Goal: Task Accomplishment & Management: Use online tool/utility

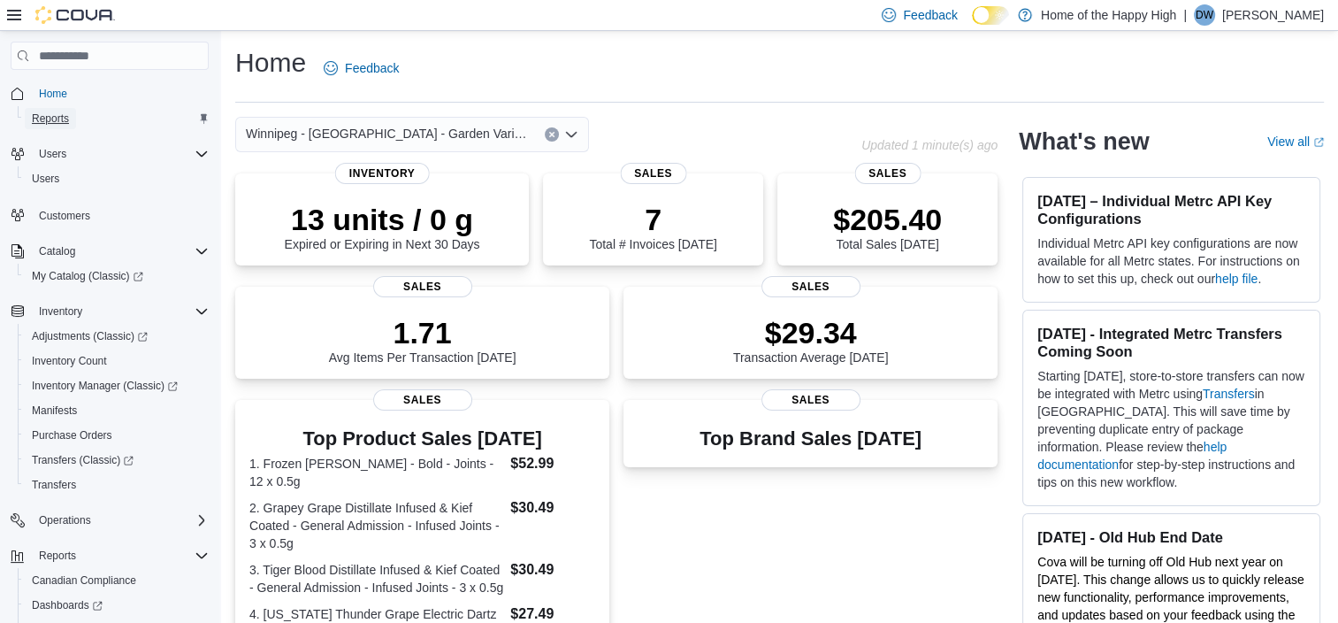
click at [48, 114] on span "Reports" at bounding box center [50, 118] width 37 height 14
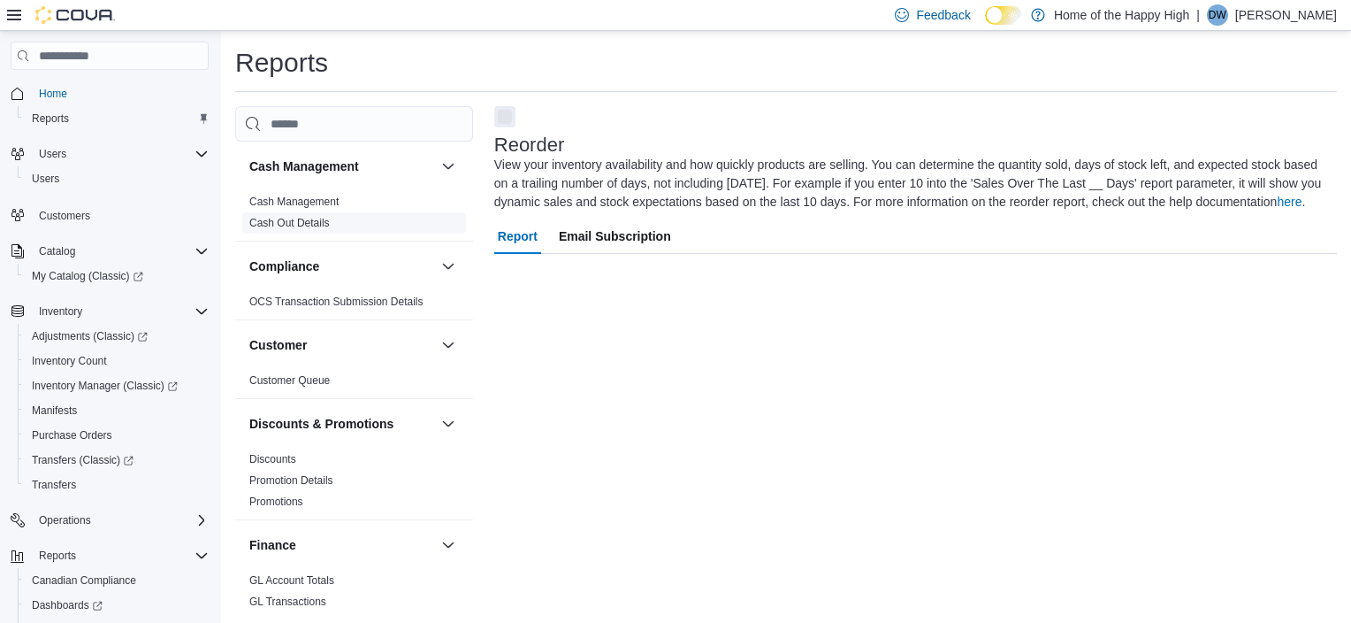
click at [303, 227] on link "Cash Out Details" at bounding box center [289, 223] width 80 height 12
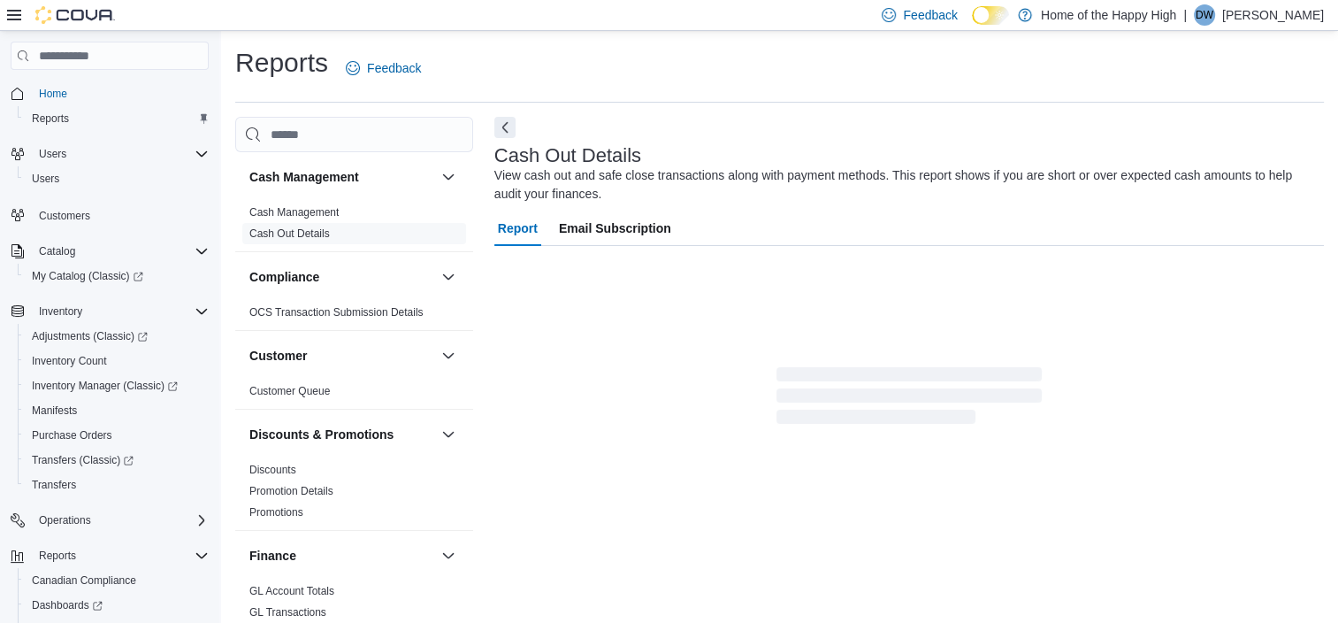
scroll to position [11, 0]
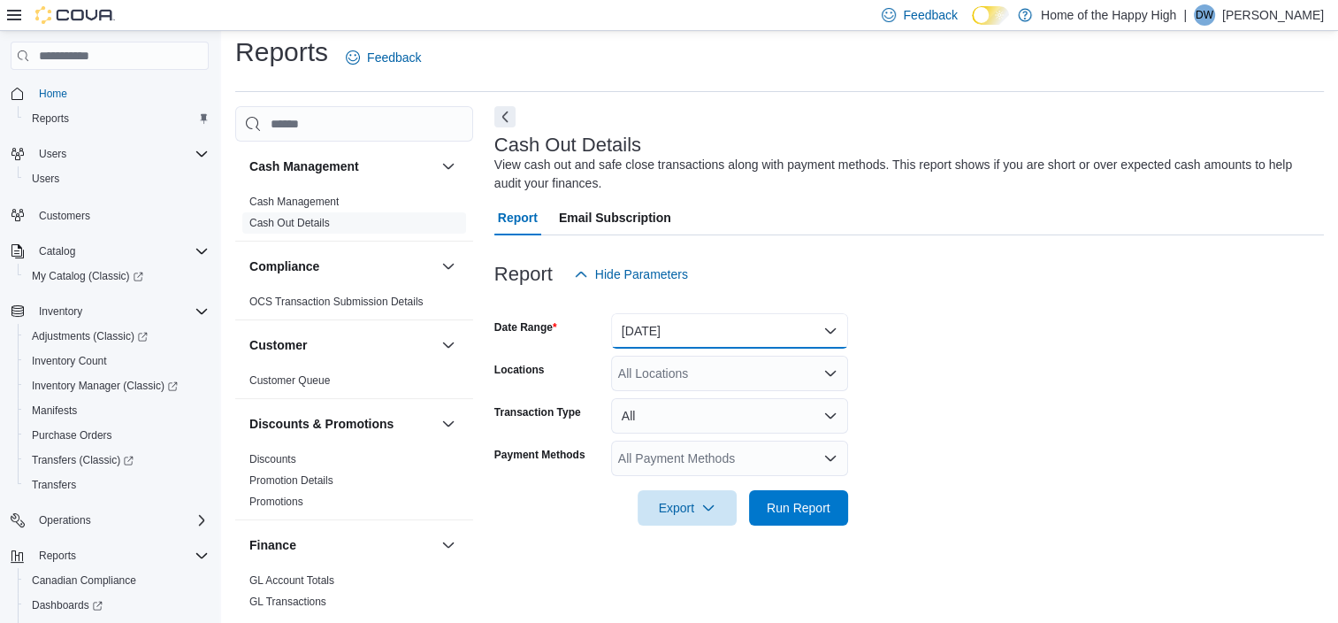
click at [672, 331] on button "[DATE]" at bounding box center [729, 330] width 237 height 35
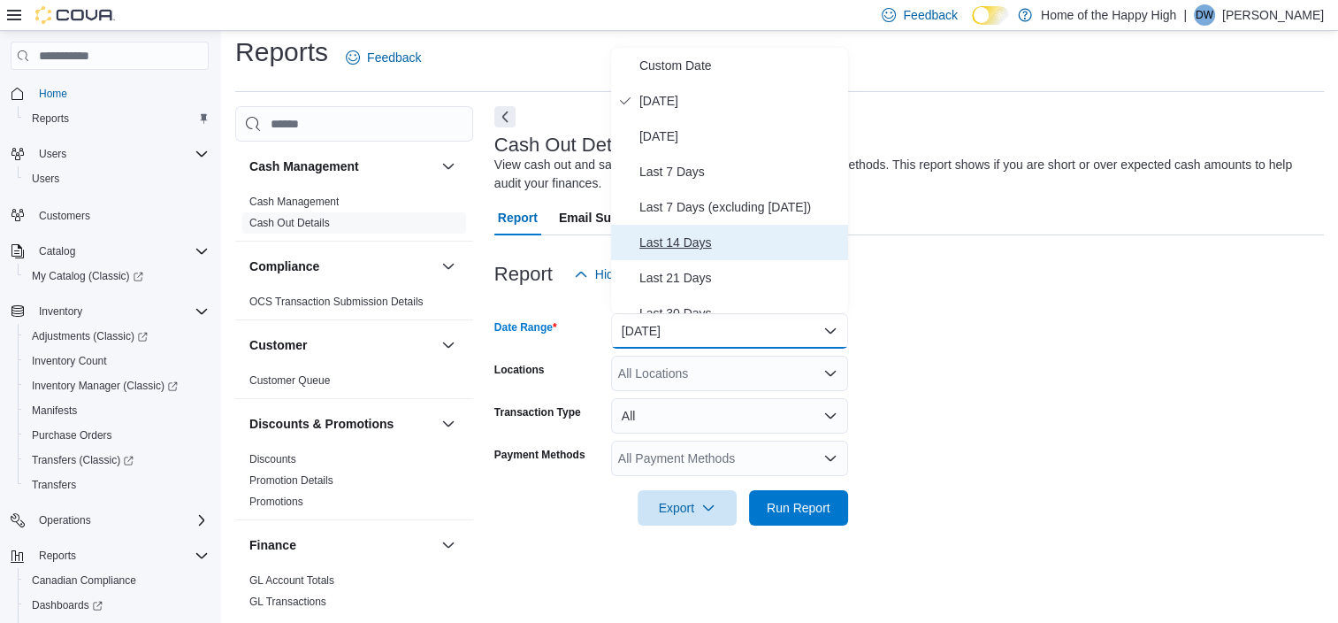
click at [672, 242] on span "Last 14 Days" at bounding box center [740, 242] width 202 height 21
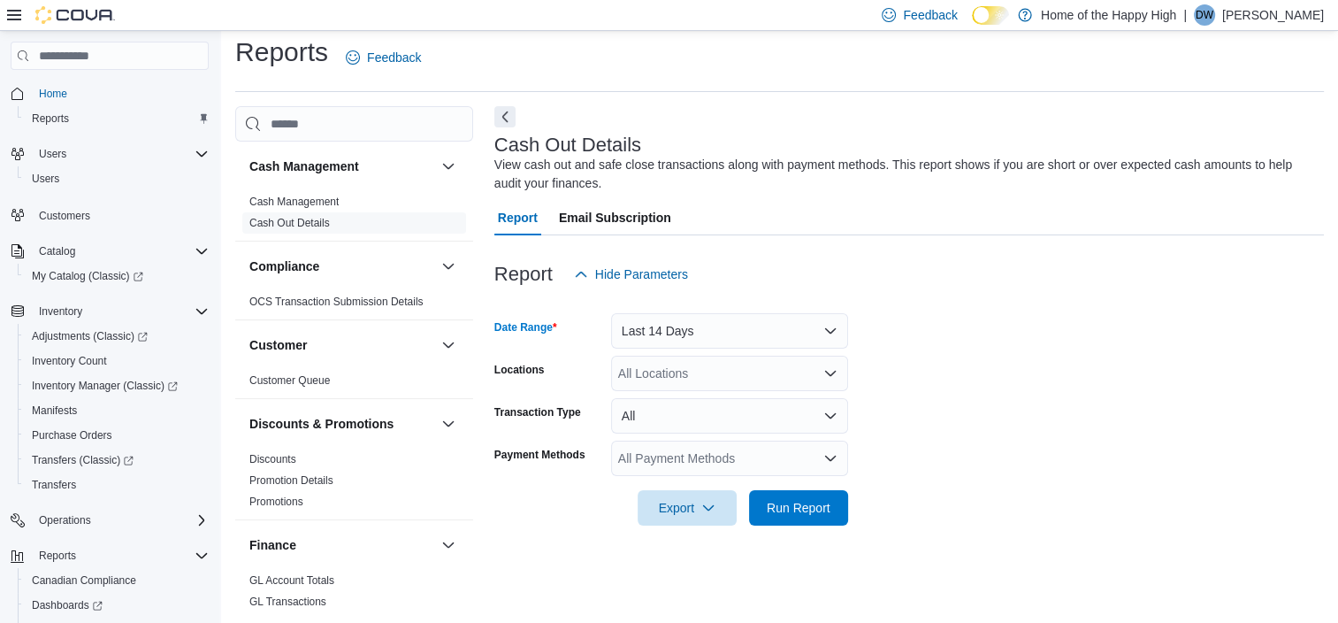
click at [662, 369] on div "All Locations" at bounding box center [729, 373] width 237 height 35
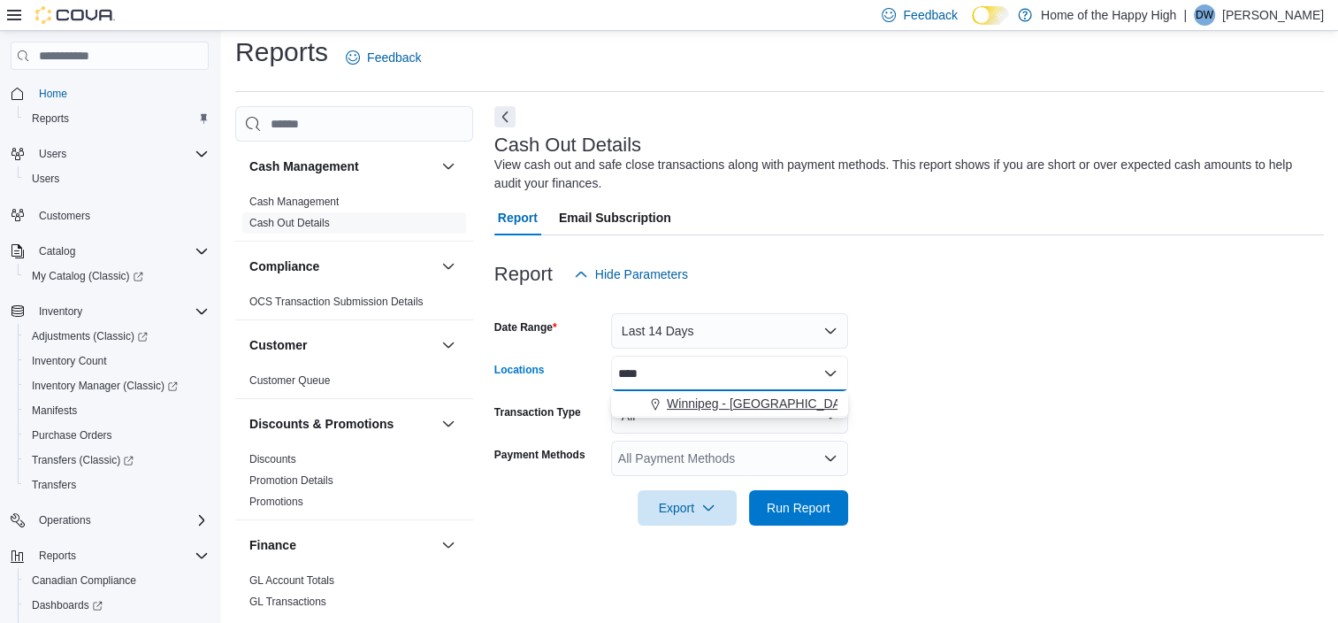
type input "****"
click at [680, 409] on span "Winnipeg - [GEOGRAPHIC_DATA] - Garden Variety" at bounding box center [809, 403] width 285 height 18
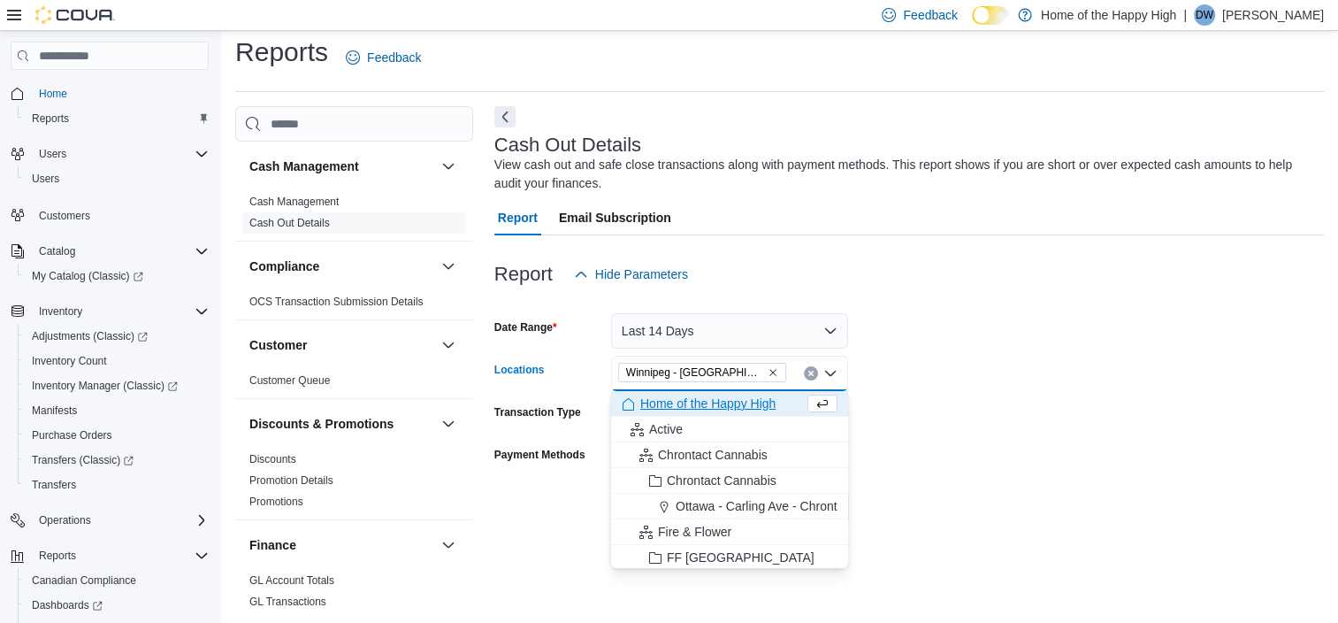
click at [1170, 342] on form "Date Range Last 14 Days Locations [GEOGRAPHIC_DATA] - [GEOGRAPHIC_DATA] - Garde…" at bounding box center [909, 408] width 830 height 233
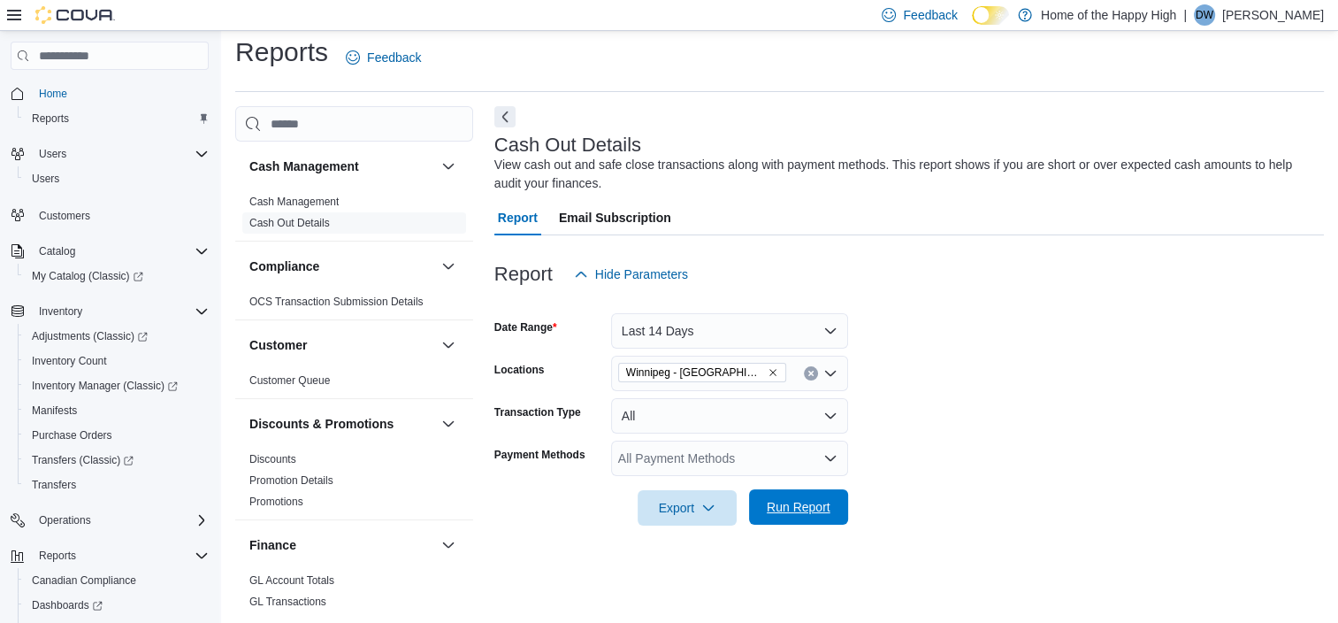
click at [800, 503] on span "Run Report" at bounding box center [799, 507] width 64 height 18
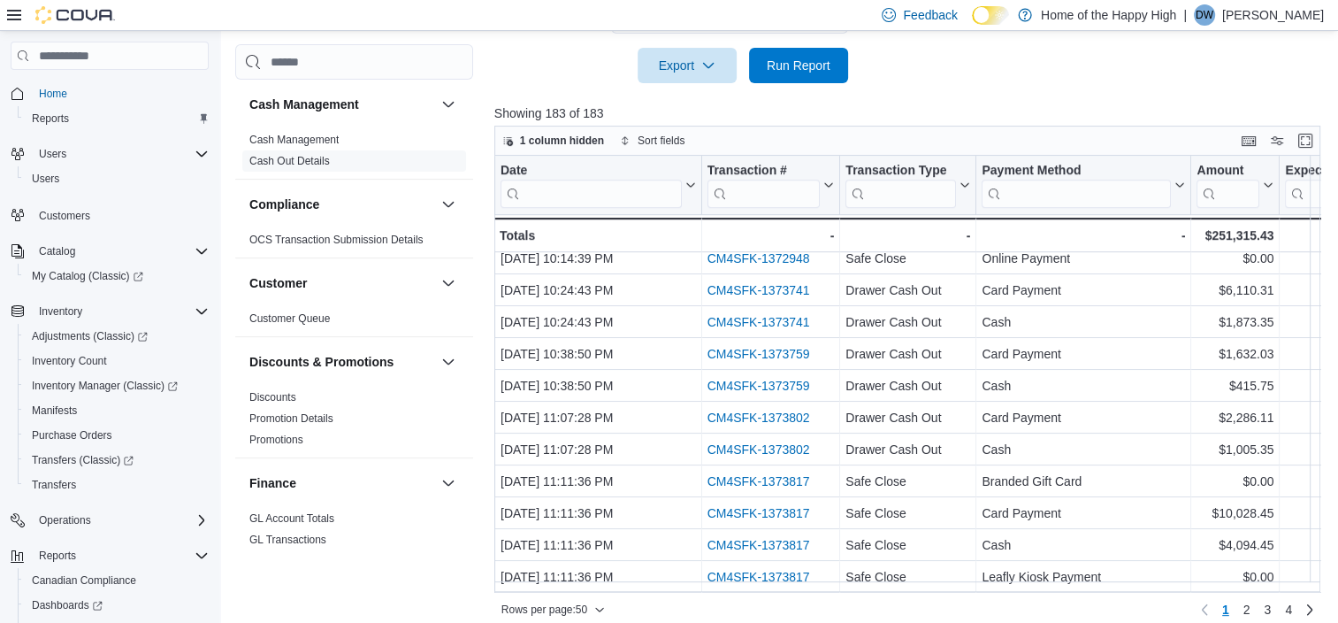
scroll to position [468, 0]
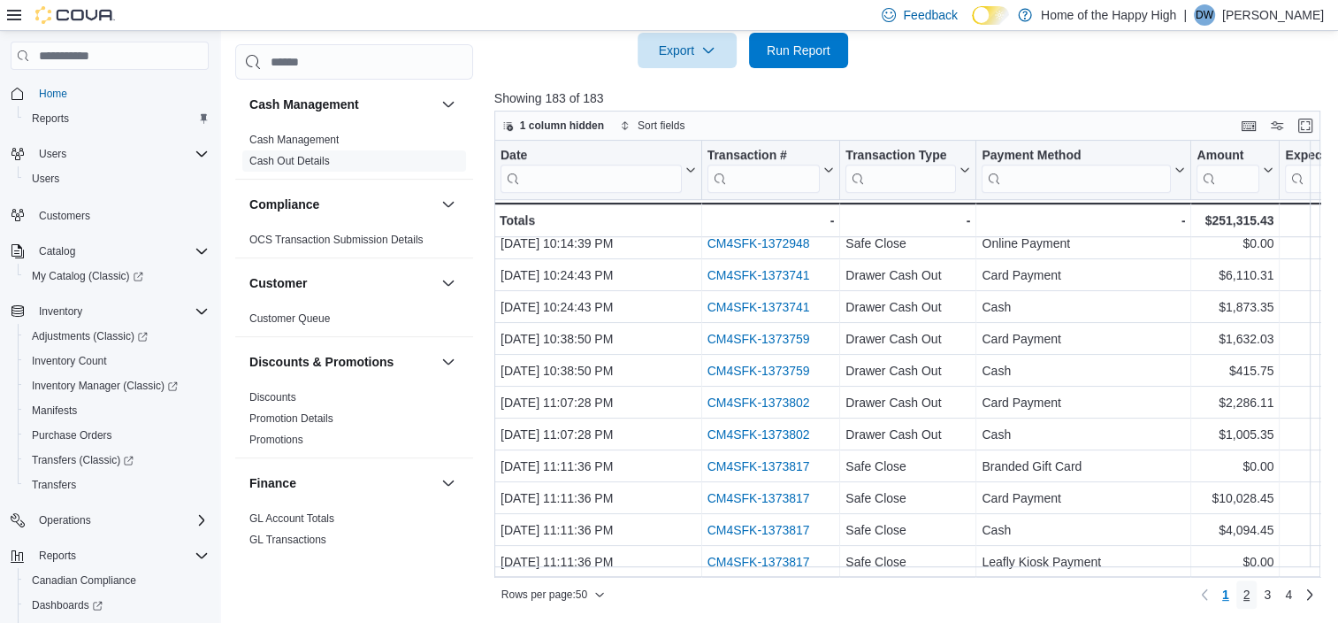
click at [1258, 594] on link "2" at bounding box center [1246, 594] width 21 height 28
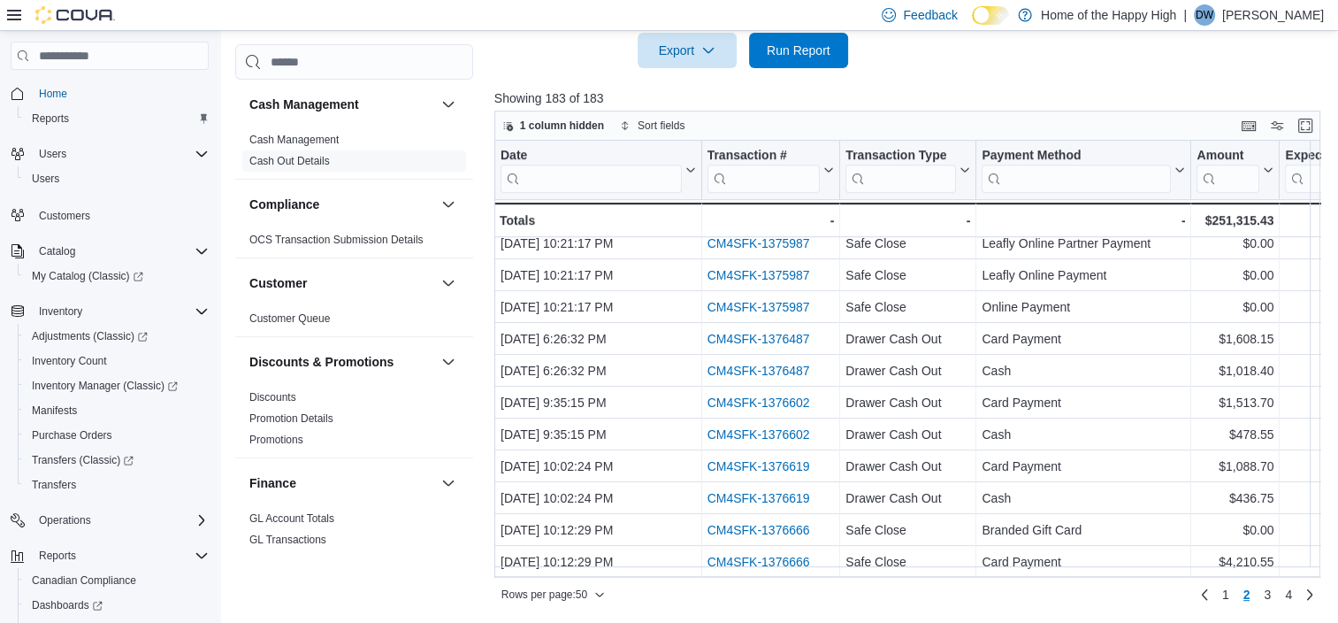
scroll to position [1261, 0]
click at [432, 570] on div "Cash Management Cash Management Cash Out Details Compliance OCS Transaction Sub…" at bounding box center [354, 324] width 238 height 561
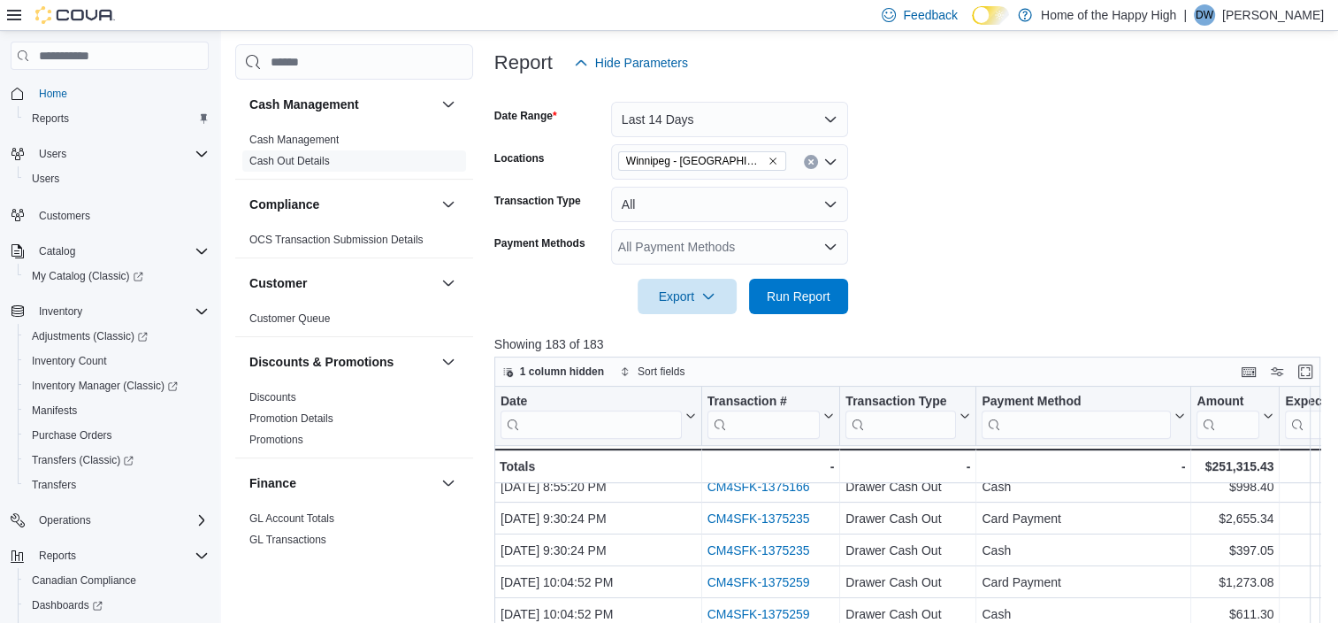
scroll to position [114, 0]
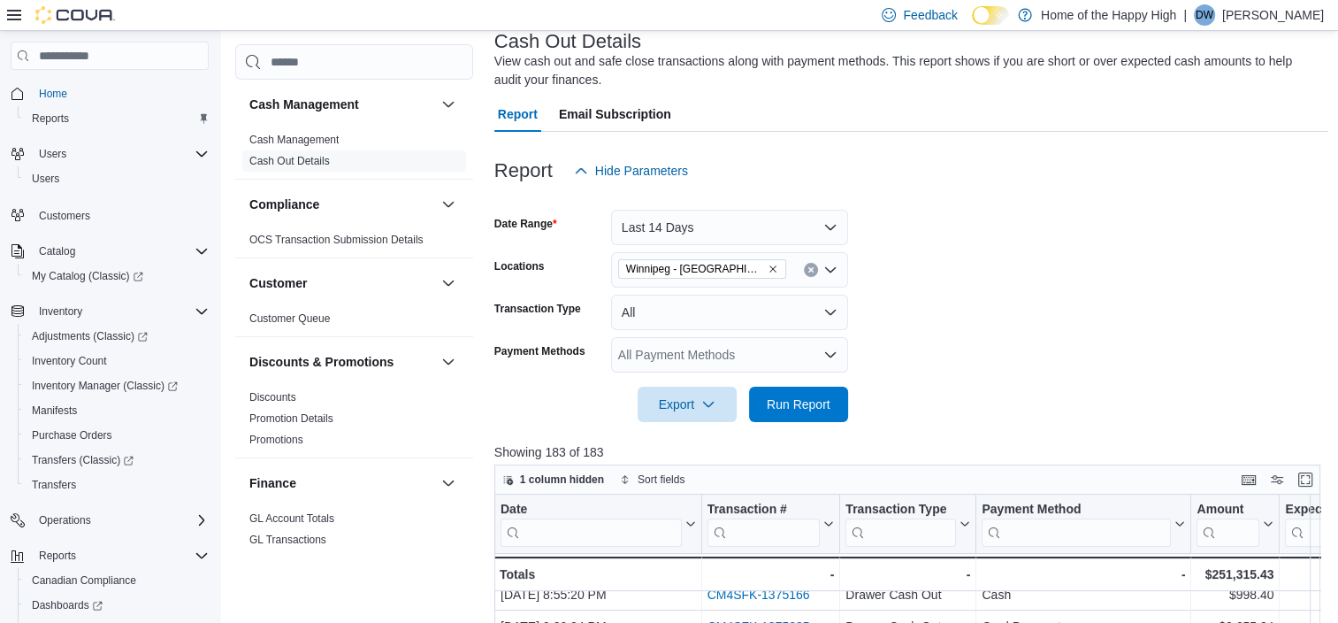
click at [772, 265] on icon "Remove Winnipeg - Polo Park - Garden Variety from selection in this group" at bounding box center [773, 269] width 11 height 11
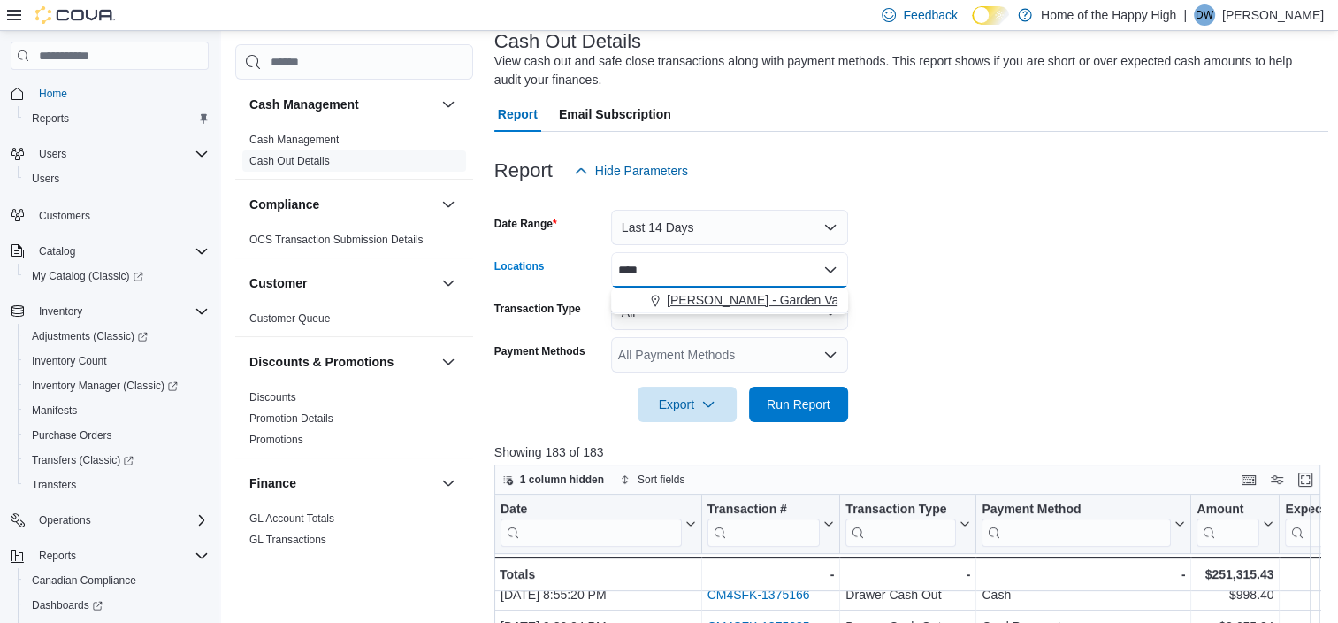
type input "****"
click at [733, 304] on span "[PERSON_NAME] - Garden Variety" at bounding box center [764, 300] width 195 height 18
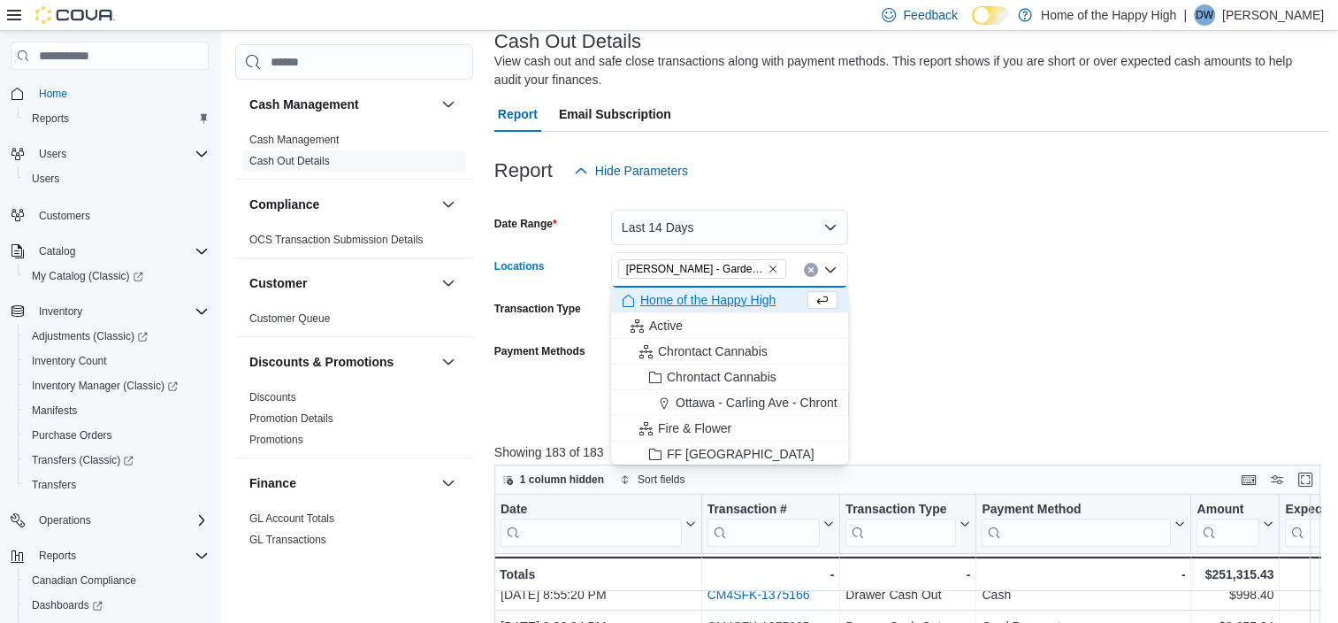
click at [1054, 283] on form "Date Range Last 14 Days Locations [PERSON_NAME] - [GEOGRAPHIC_DATA] Variety Com…" at bounding box center [911, 304] width 835 height 233
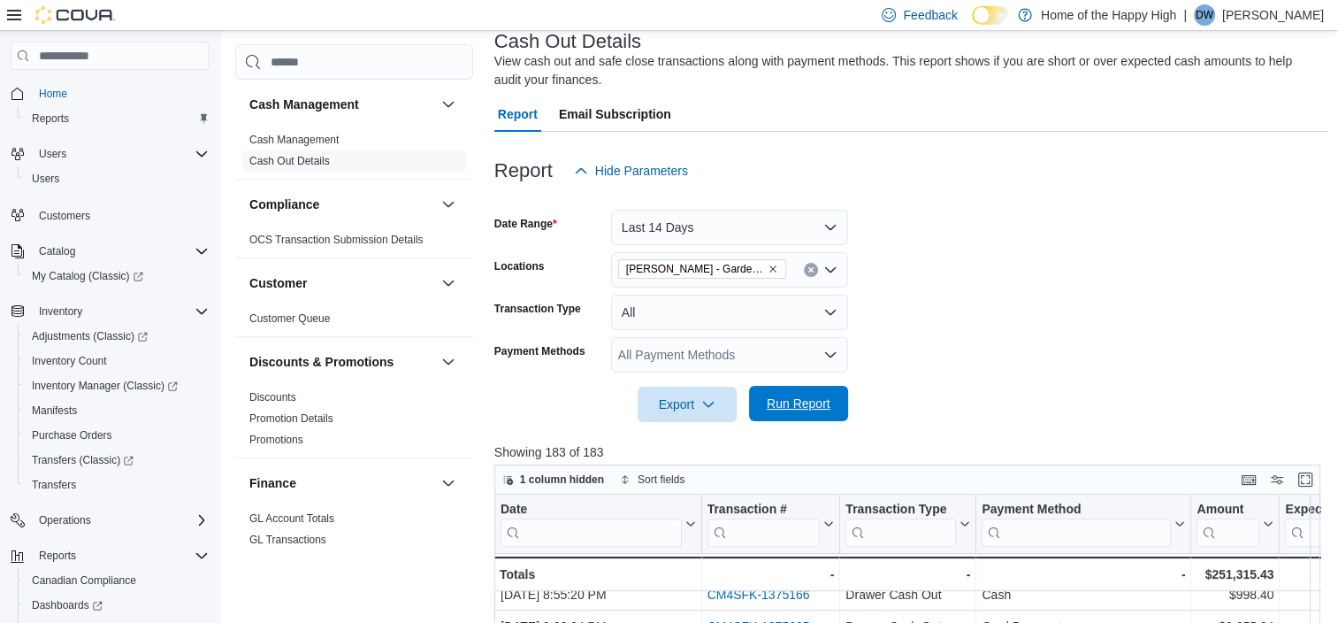
click at [814, 413] on span "Run Report" at bounding box center [799, 403] width 78 height 35
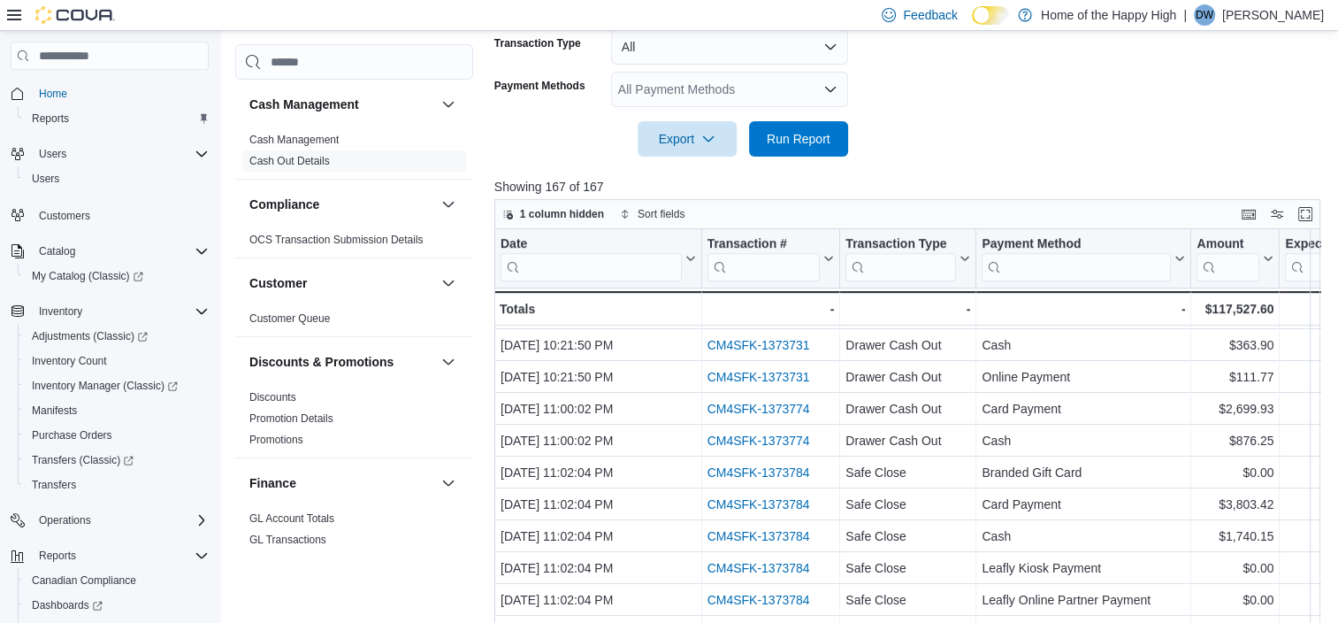
scroll to position [1261, 0]
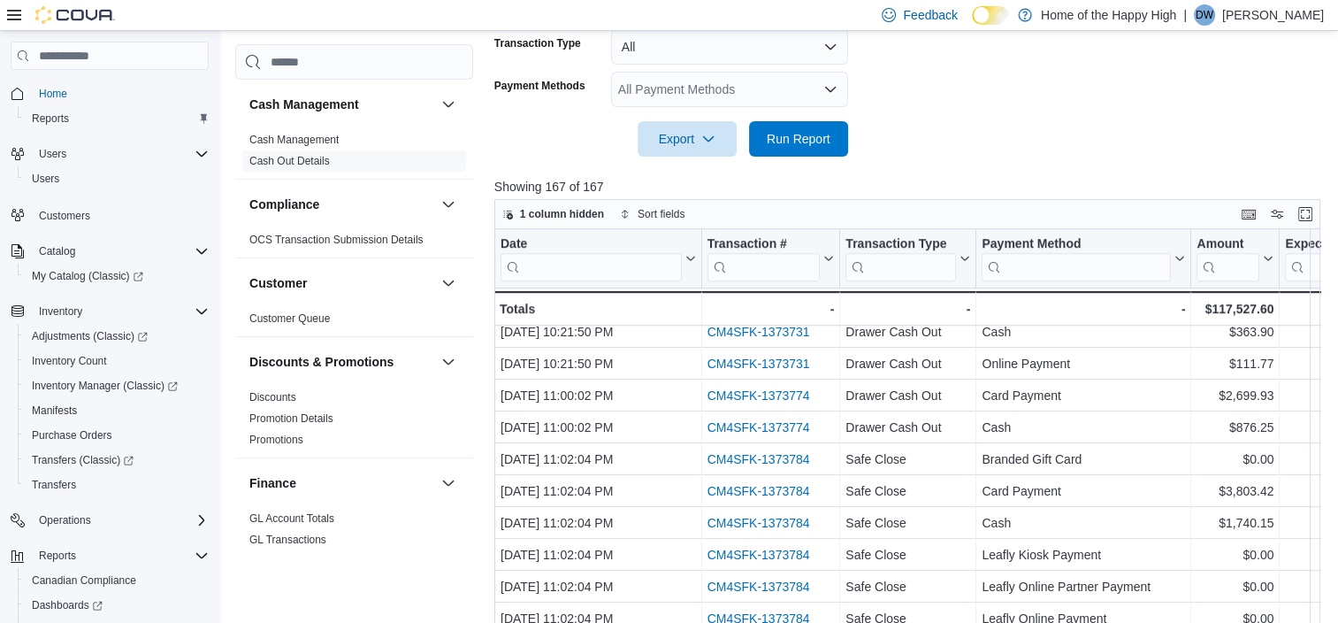
click at [178, 40] on div "Home Reports Users Users Customers Catalog My Catalog (Classic) Inventory Adjus…" at bounding box center [110, 334] width 212 height 600
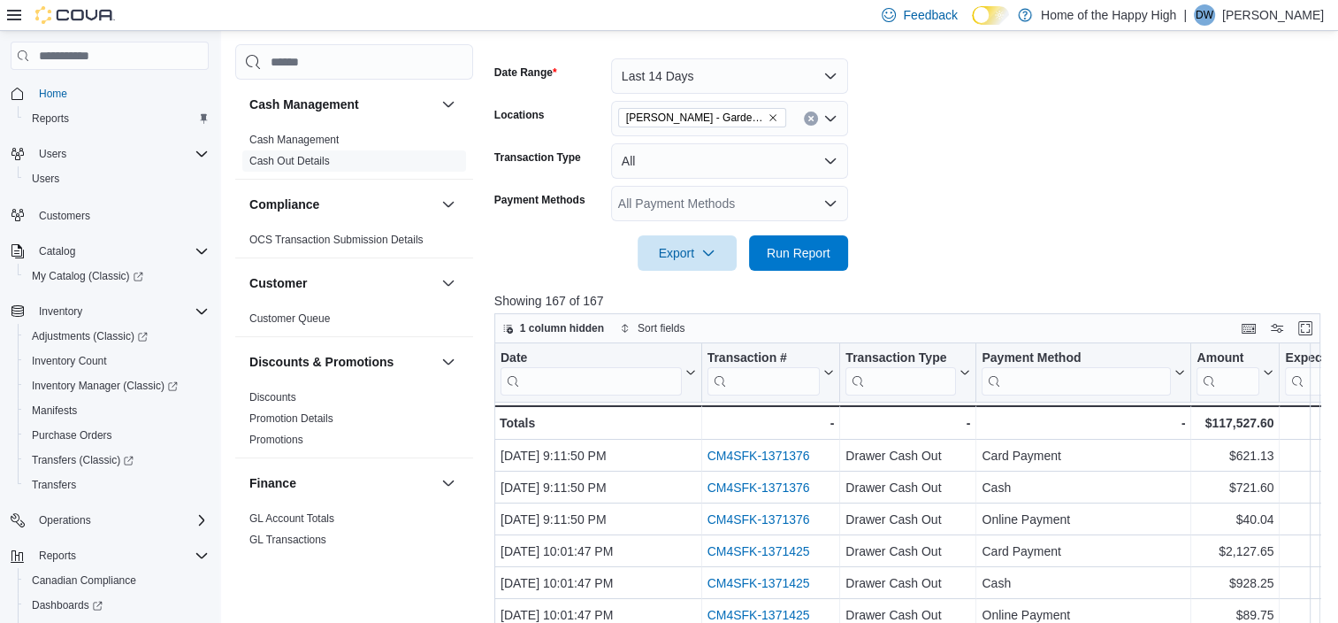
scroll to position [0, 0]
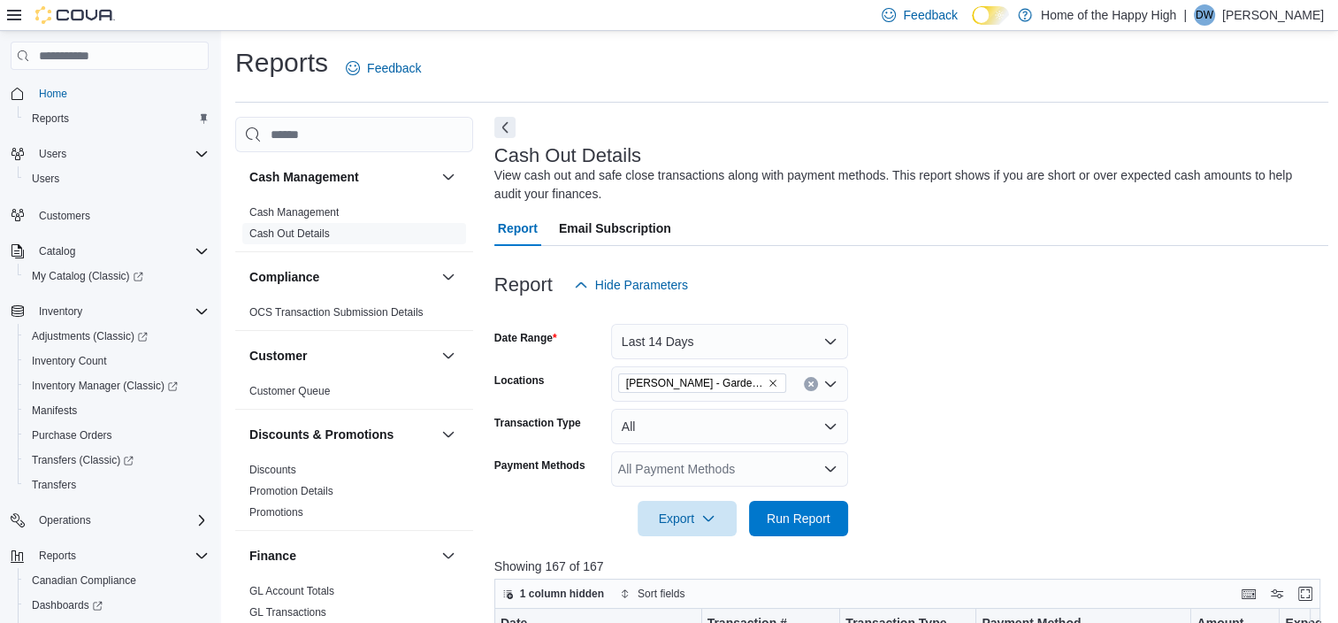
click at [1021, 531] on form "Date Range Last 14 Days Locations [PERSON_NAME] - Garden Variety Transaction Ty…" at bounding box center [911, 418] width 835 height 233
